Goal: Information Seeking & Learning: Check status

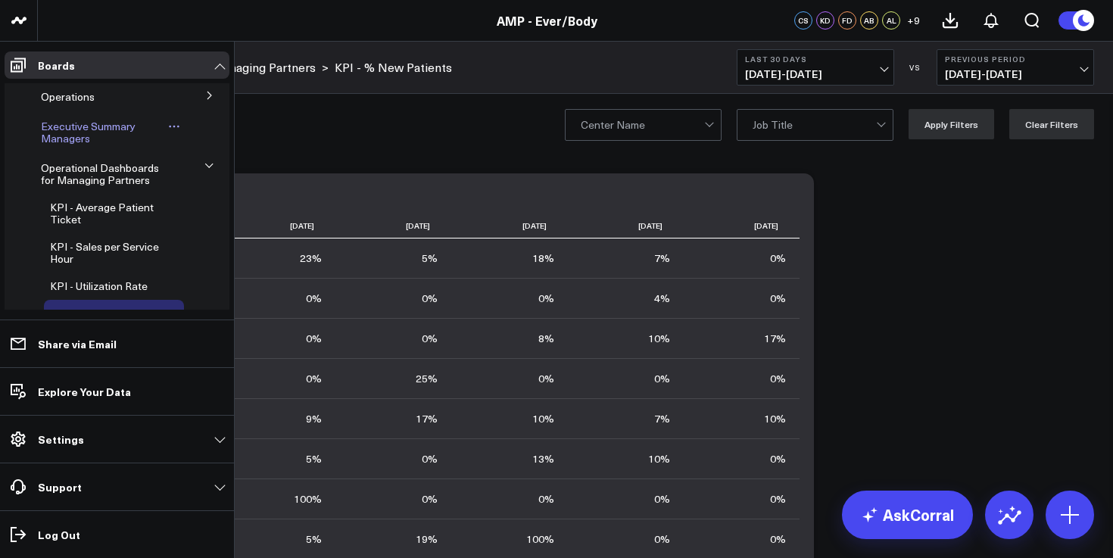
click at [83, 136] on span "Executive Summary Managers" at bounding box center [88, 132] width 95 height 27
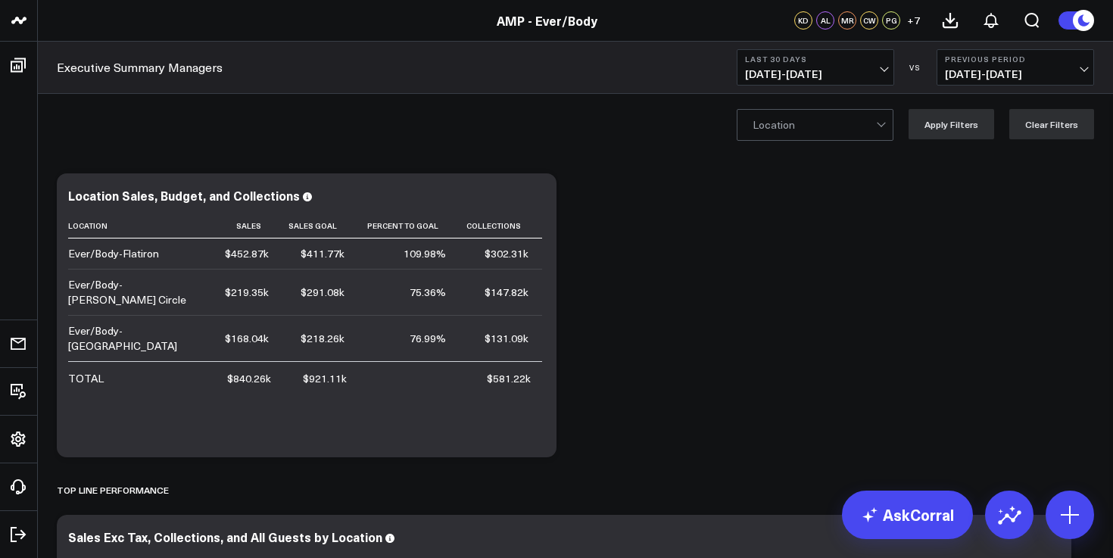
click at [855, 70] on span "[DATE] - [DATE]" at bounding box center [815, 74] width 141 height 12
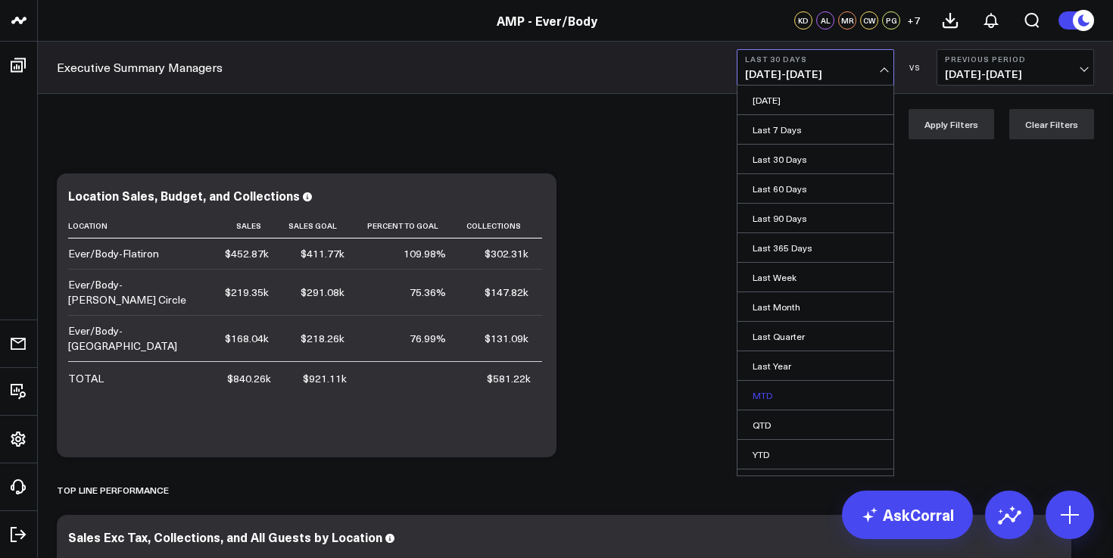
click at [794, 387] on link "MTD" at bounding box center [816, 395] width 156 height 29
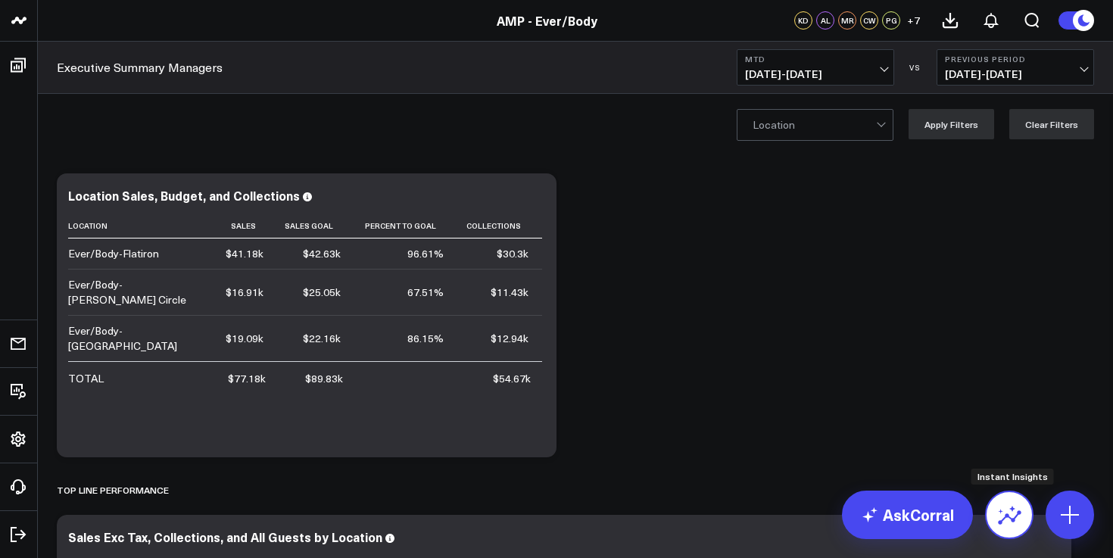
click at [1019, 524] on icon at bounding box center [1009, 515] width 24 height 24
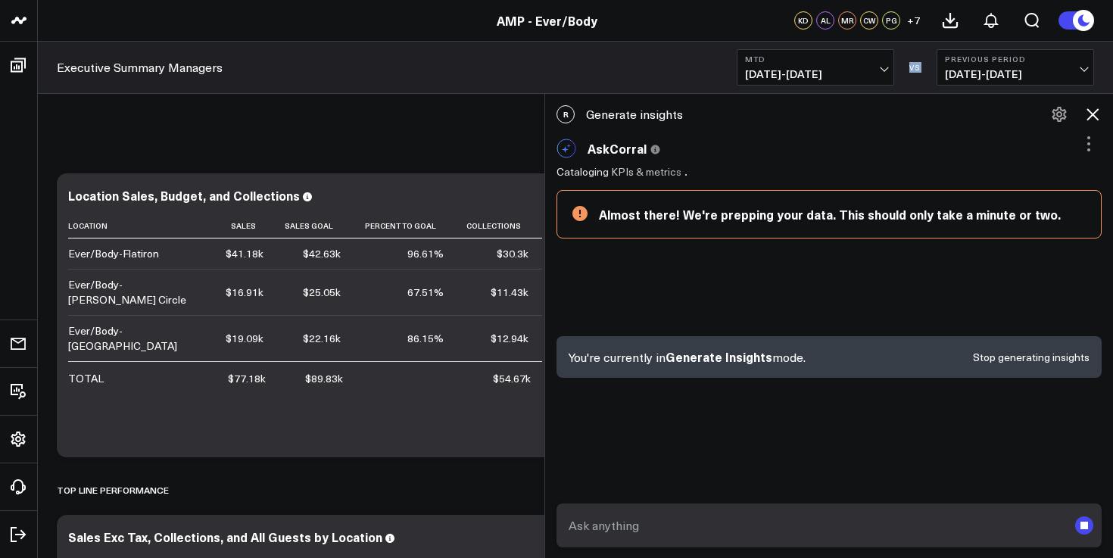
drag, startPoint x: 908, startPoint y: 70, endPoint x: 926, endPoint y: 70, distance: 18.2
click at [926, 70] on div "VS" at bounding box center [915, 67] width 27 height 9
click at [919, 70] on div "VS" at bounding box center [915, 67] width 27 height 9
drag, startPoint x: 918, startPoint y: 70, endPoint x: 910, endPoint y: 70, distance: 8.3
click at [910, 70] on div "VS" at bounding box center [915, 67] width 27 height 9
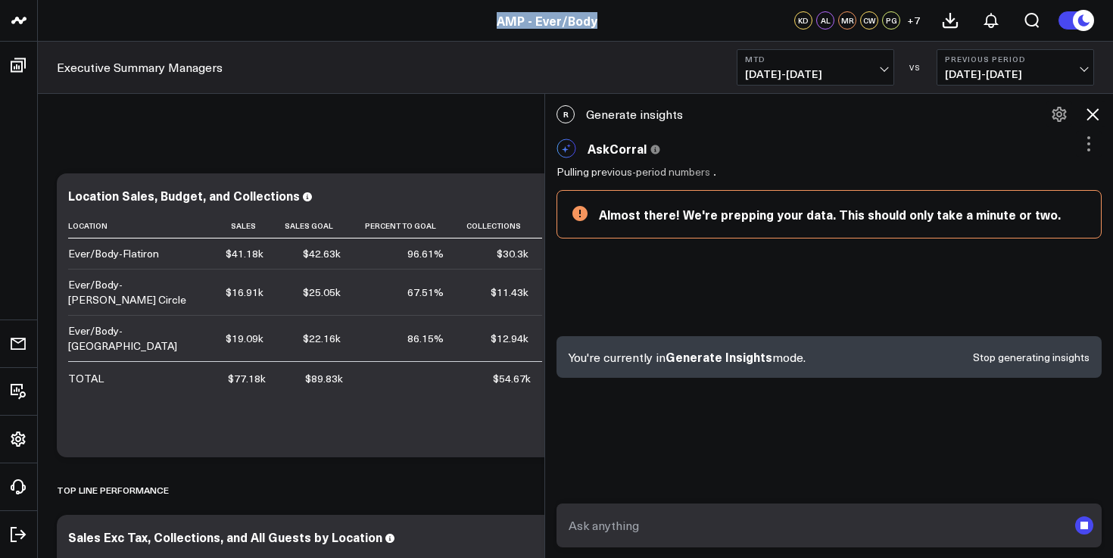
drag, startPoint x: 598, startPoint y: 19, endPoint x: 491, endPoint y: 19, distance: 107.5
click at [491, 19] on div "AMP - Ever/Body" at bounding box center [547, 20] width 1094 height 17
click at [581, 73] on div "Executive Summary Managers MTD 09/01/25 - 09/03/25 VS Previous Period 08/29/25 …" at bounding box center [575, 68] width 1075 height 52
drag, startPoint x: 492, startPoint y: 21, endPoint x: 623, endPoint y: 21, distance: 131.0
click at [623, 21] on div "AMP - Ever/Body" at bounding box center [547, 20] width 1094 height 17
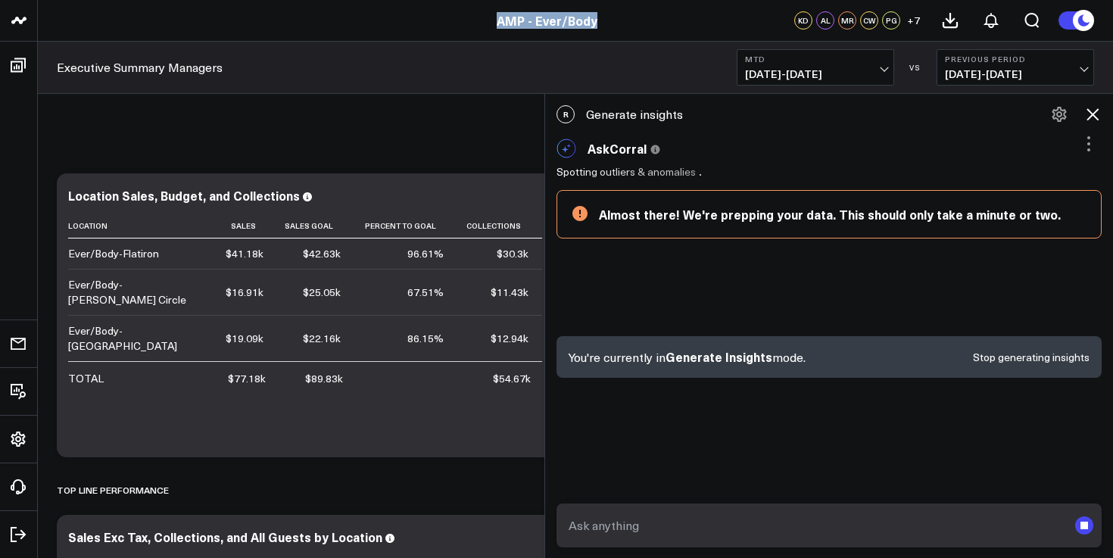
click at [575, 21] on link "AMP - Ever/Body" at bounding box center [547, 20] width 101 height 17
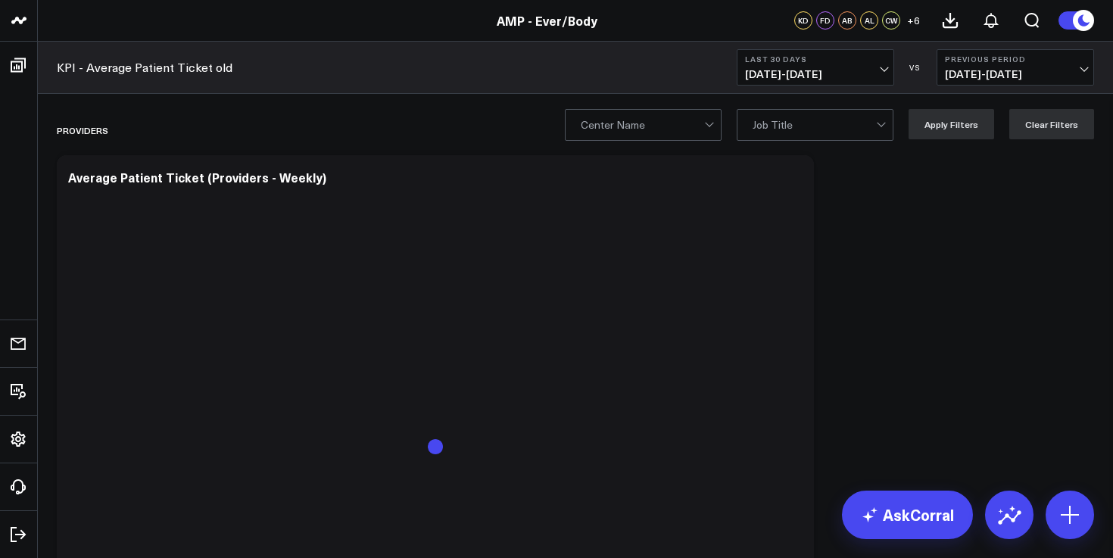
click at [798, 75] on span "[DATE] - [DATE]" at bounding box center [815, 74] width 141 height 12
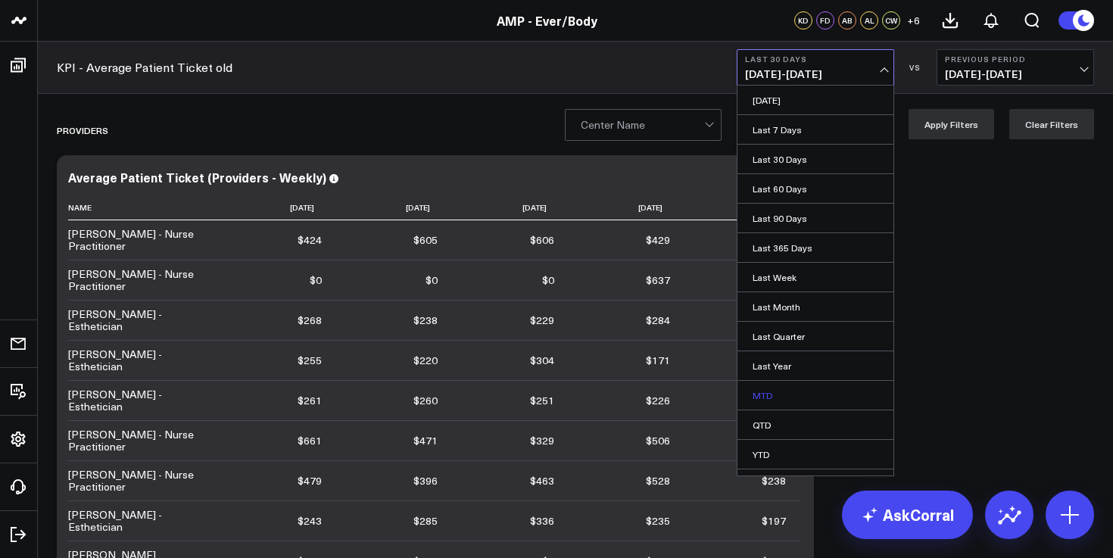
click at [778, 392] on link "MTD" at bounding box center [816, 395] width 156 height 29
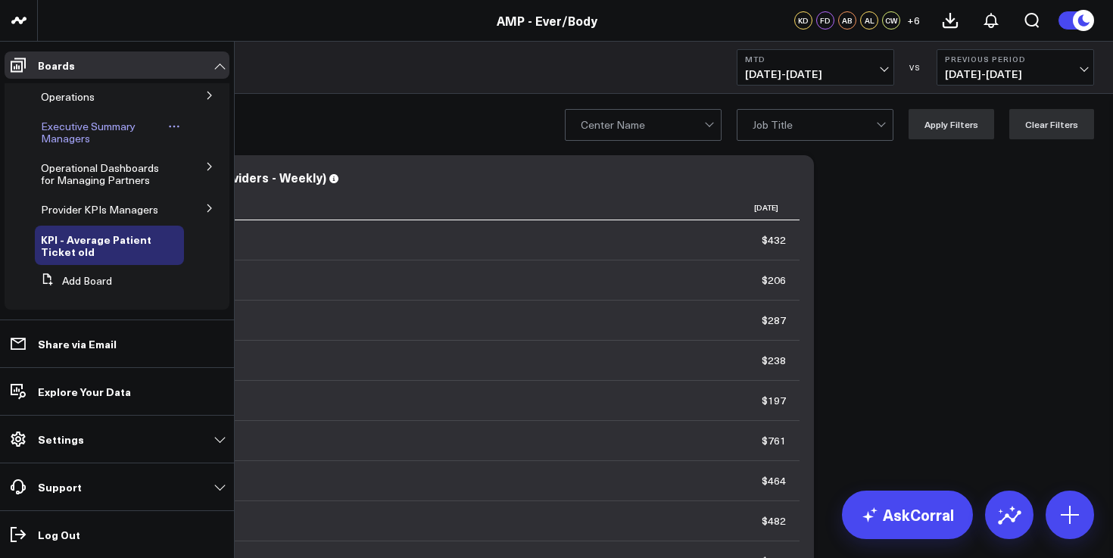
click at [98, 131] on span "Executive Summary Managers" at bounding box center [88, 132] width 95 height 27
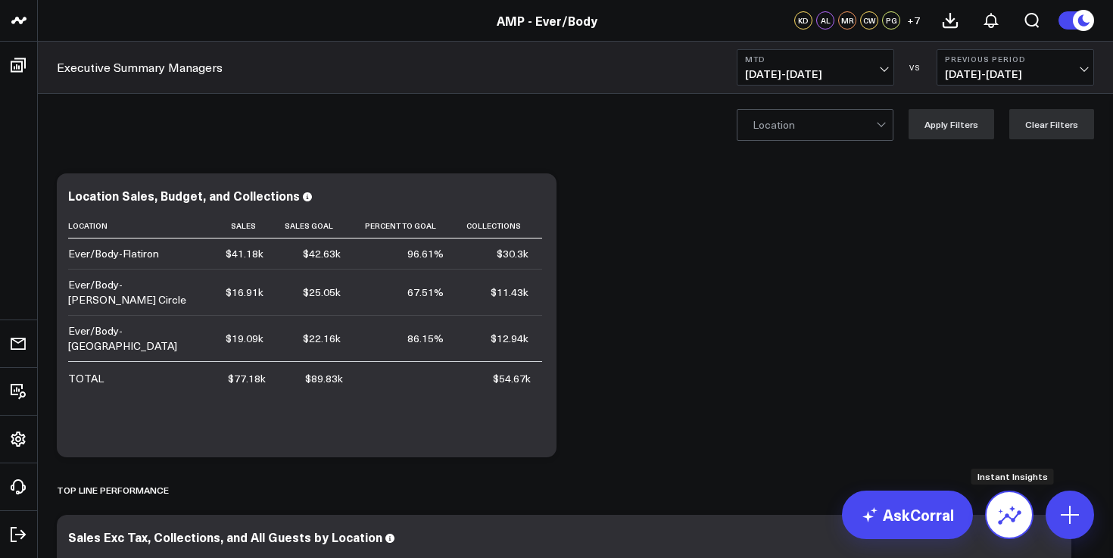
click at [1001, 498] on button at bounding box center [1009, 515] width 48 height 48
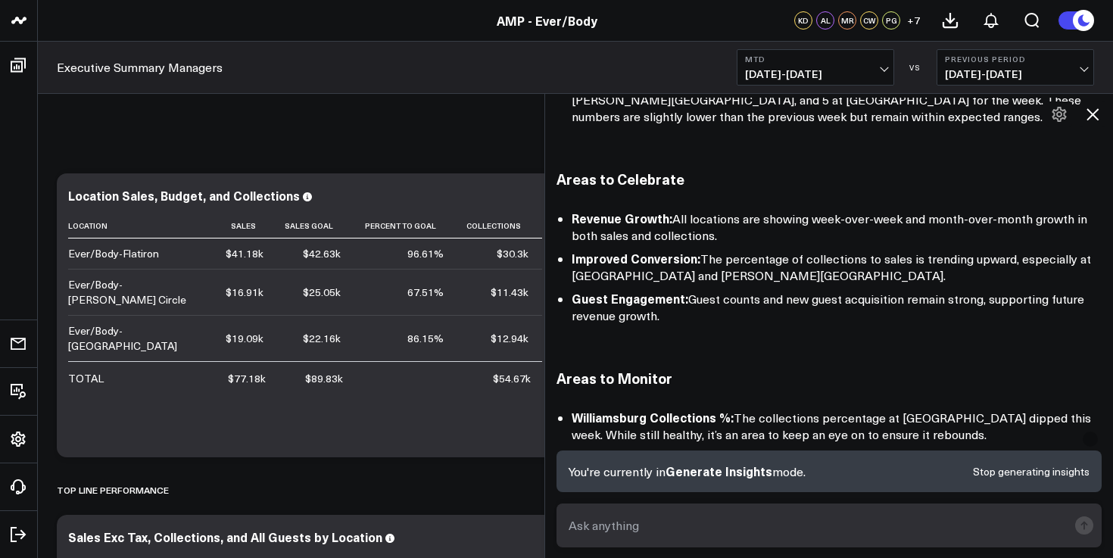
scroll to position [1153, 0]
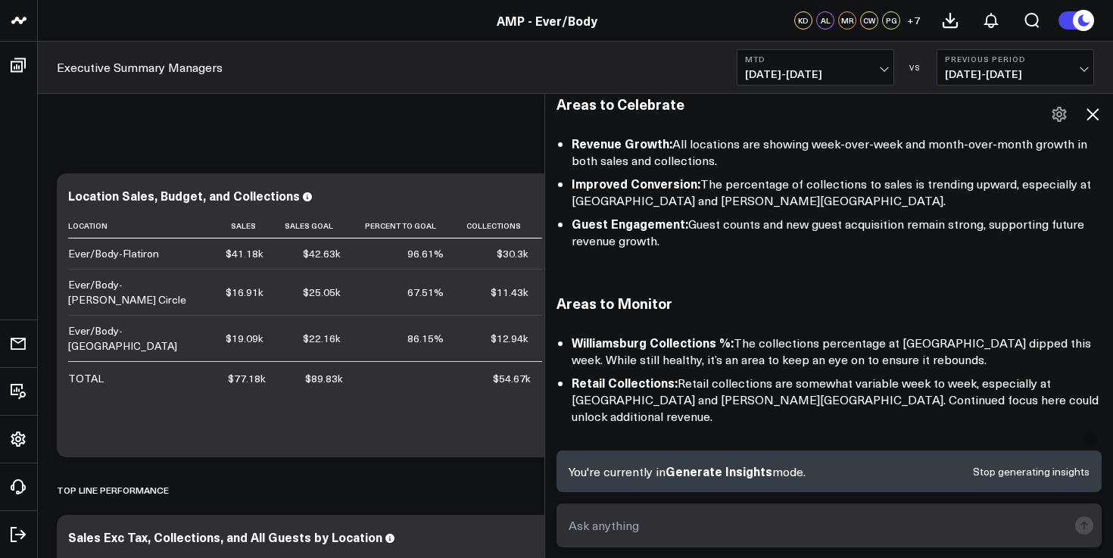
click at [651, 530] on textarea at bounding box center [816, 525] width 503 height 27
type textarea "july vs august same period"
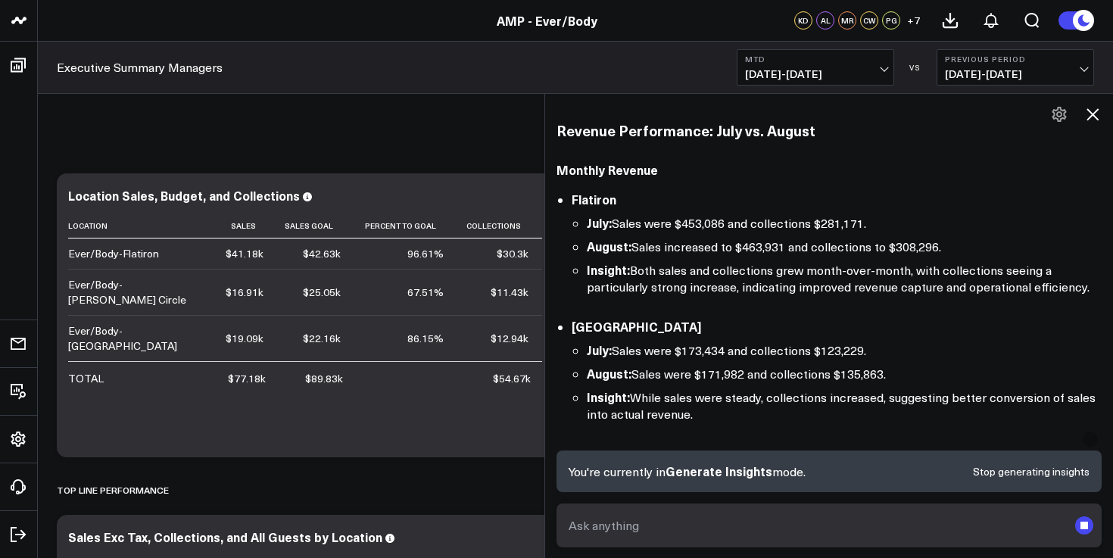
scroll to position [1892, 0]
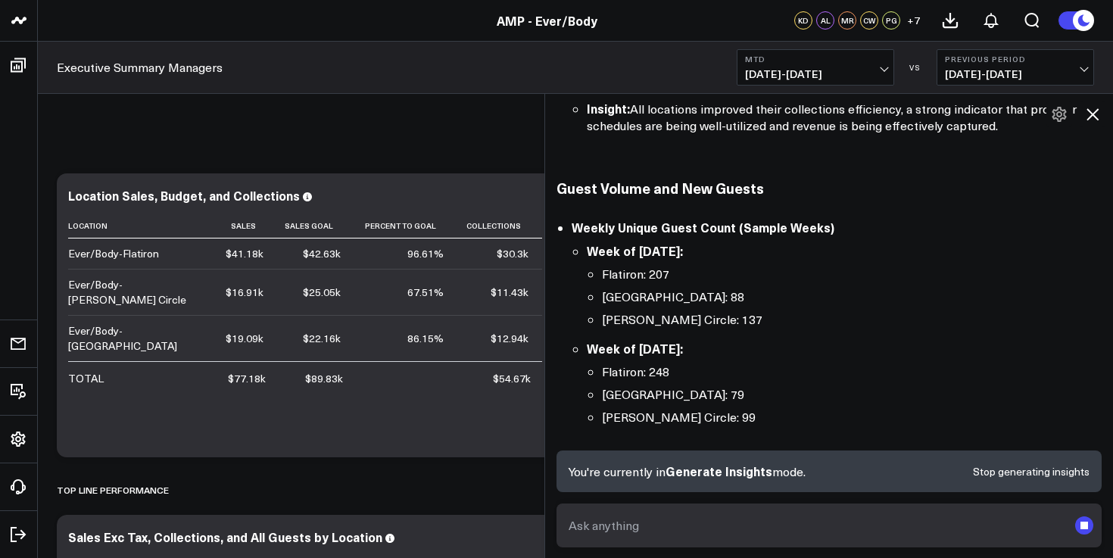
click at [671, 527] on textarea at bounding box center [816, 525] width 503 height 27
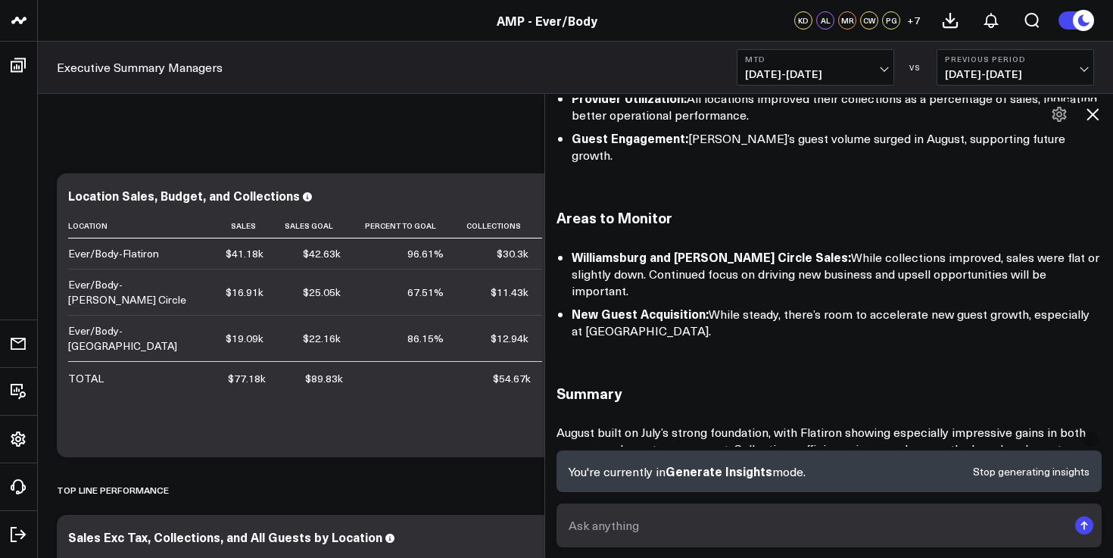
scroll to position [3520, 0]
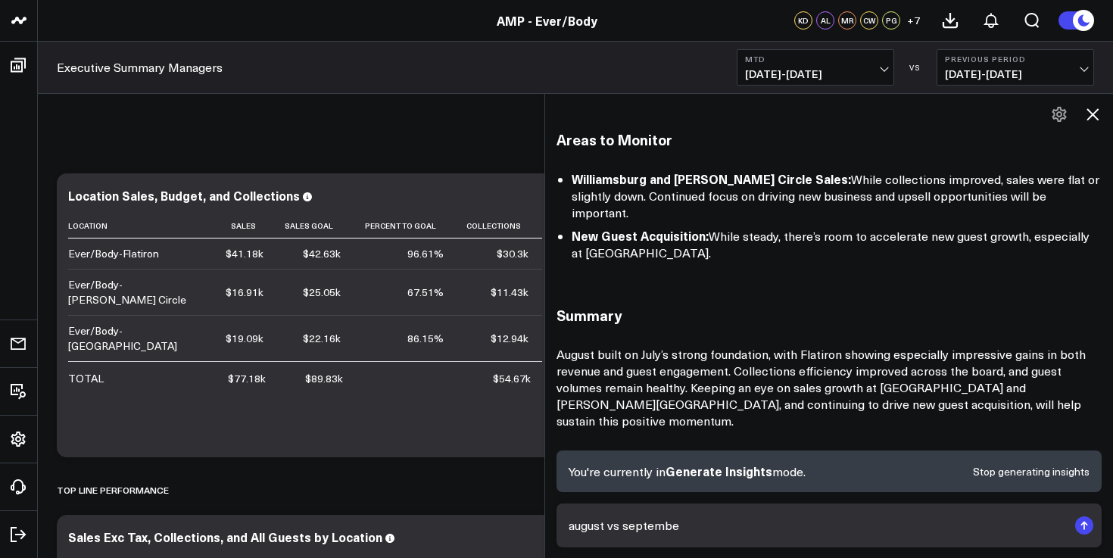
type textarea "august vs september"
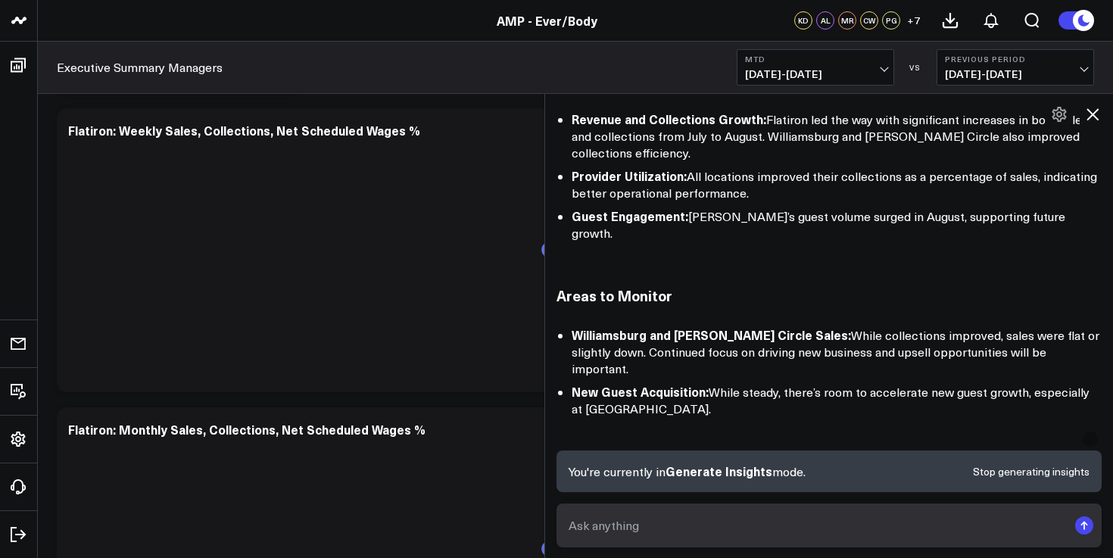
scroll to position [3527, 0]
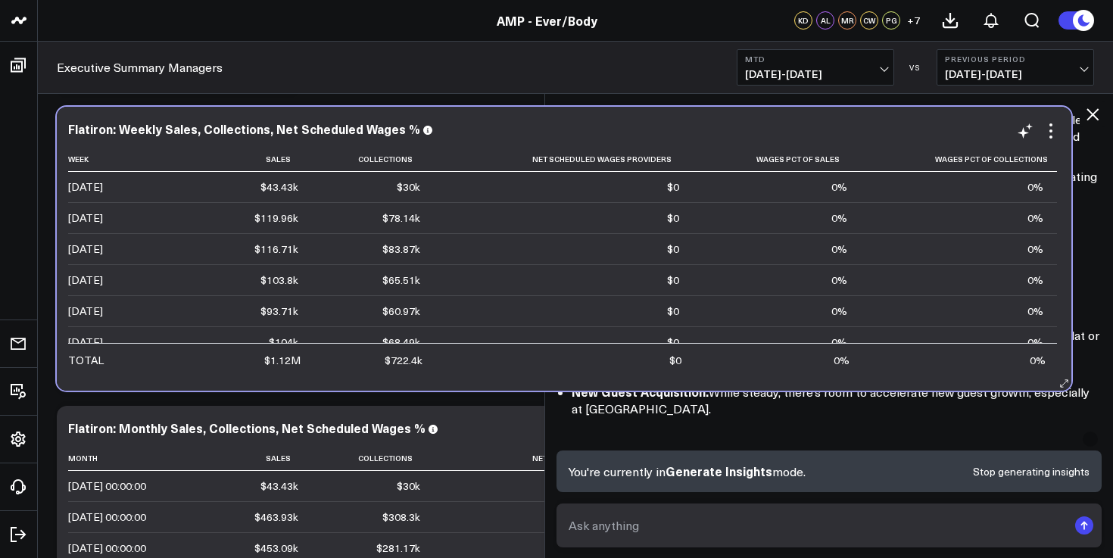
click at [447, 180] on td "$0" at bounding box center [563, 187] width 258 height 30
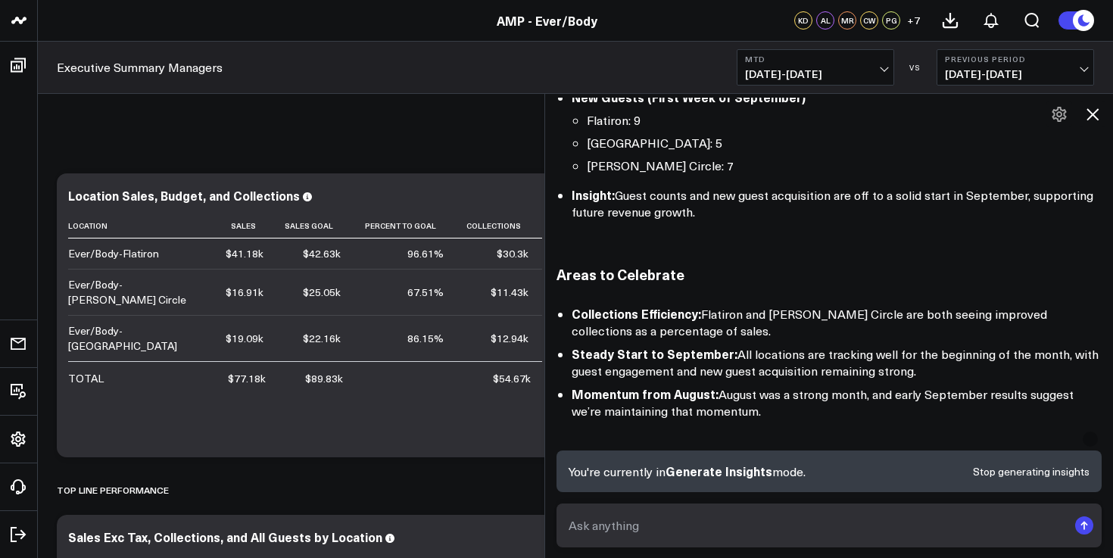
scroll to position [5559, 0]
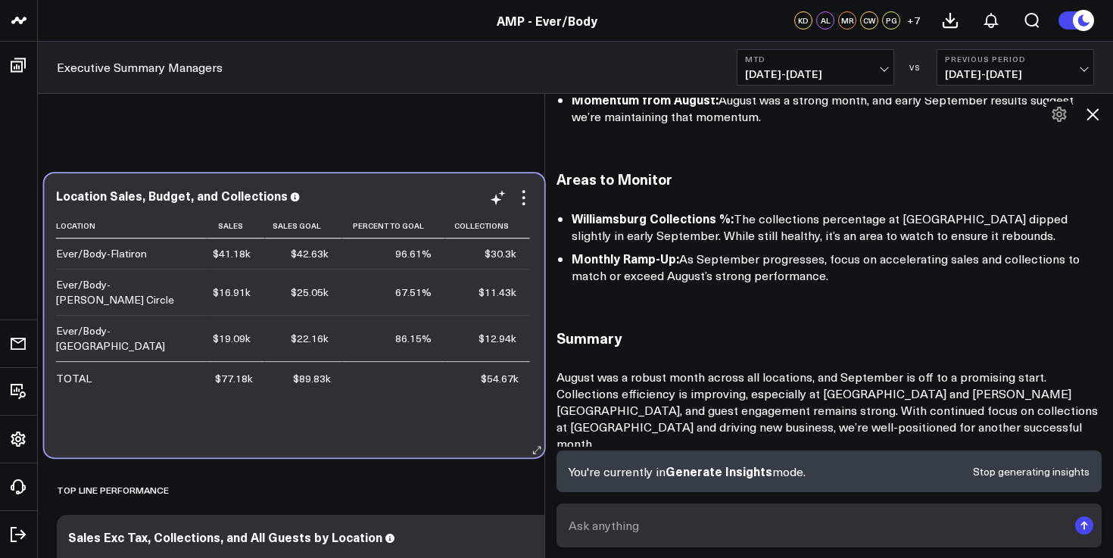
drag, startPoint x: 494, startPoint y: 260, endPoint x: 482, endPoint y: 261, distance: 12.1
click at [482, 261] on td "$30.3k" at bounding box center [487, 254] width 85 height 30
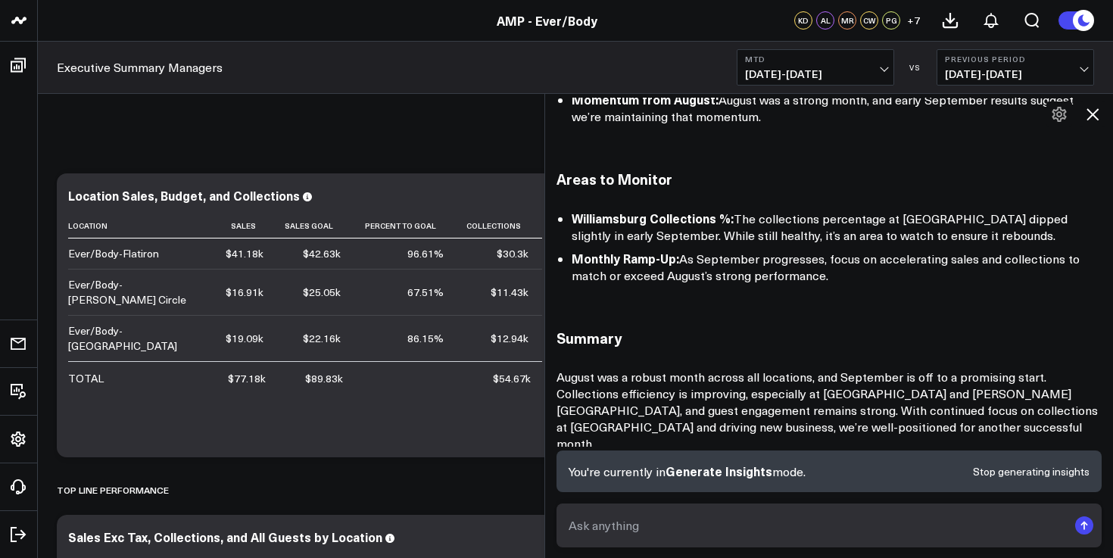
click at [823, 73] on span "[DATE] - [DATE]" at bounding box center [815, 74] width 141 height 12
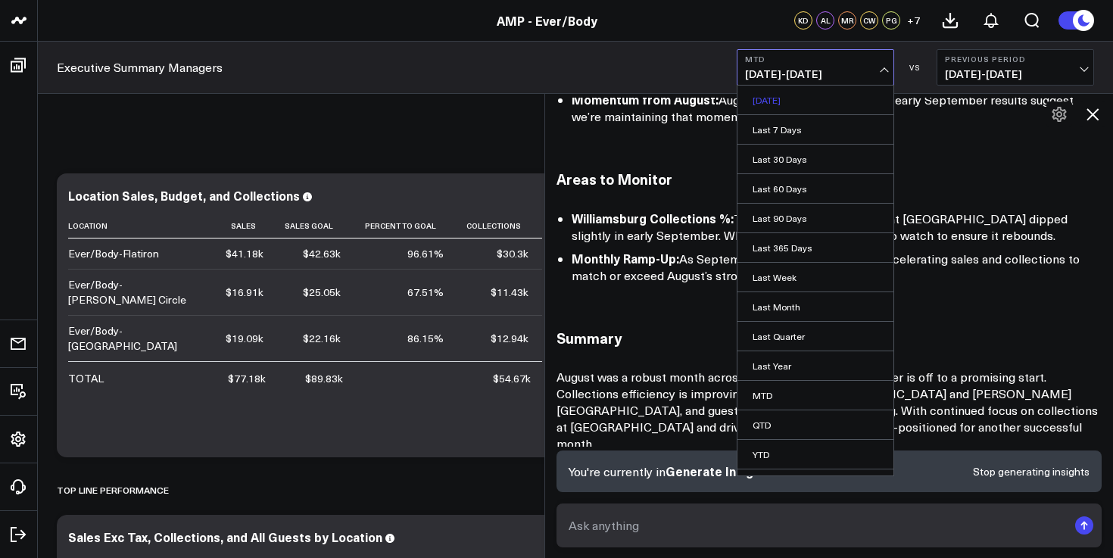
click at [788, 105] on link "[DATE]" at bounding box center [816, 100] width 156 height 29
